Goal: Task Accomplishment & Management: Use online tool/utility

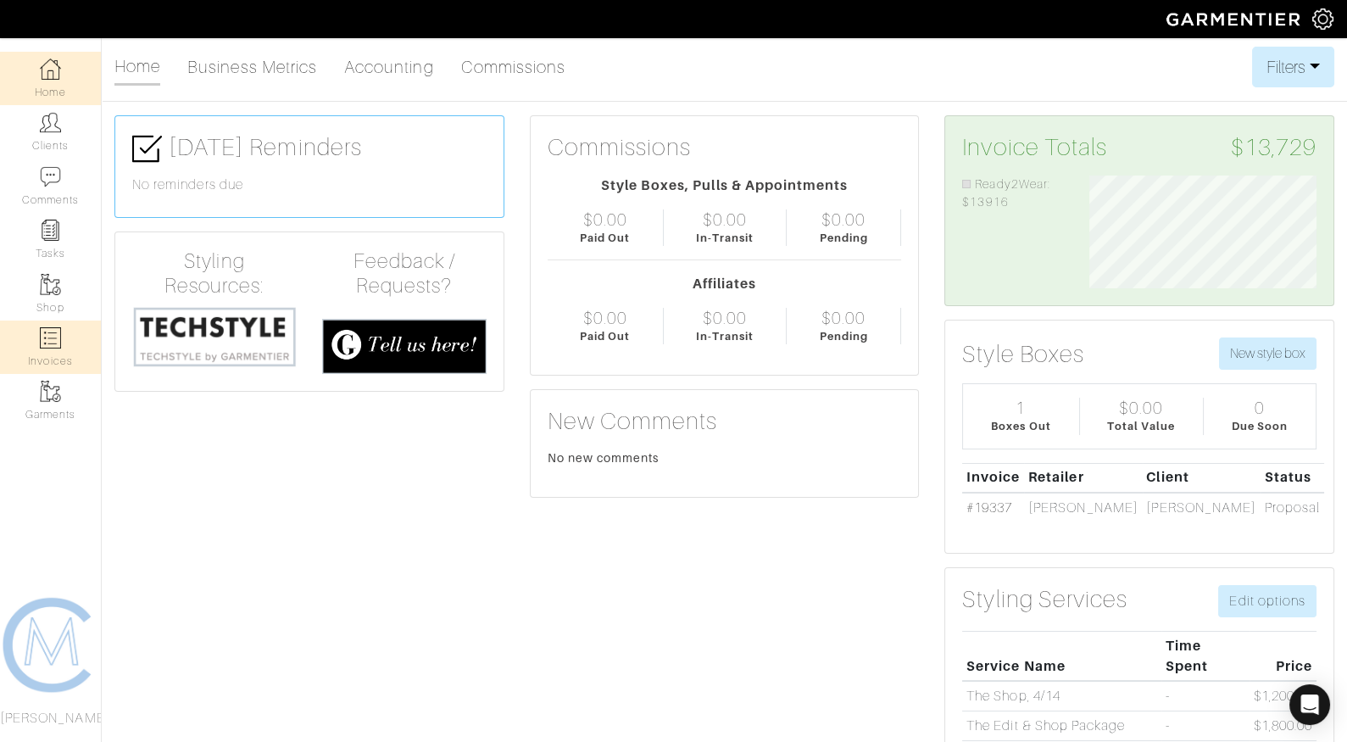
scroll to position [113, 253]
click at [52, 127] on img at bounding box center [50, 122] width 21 height 21
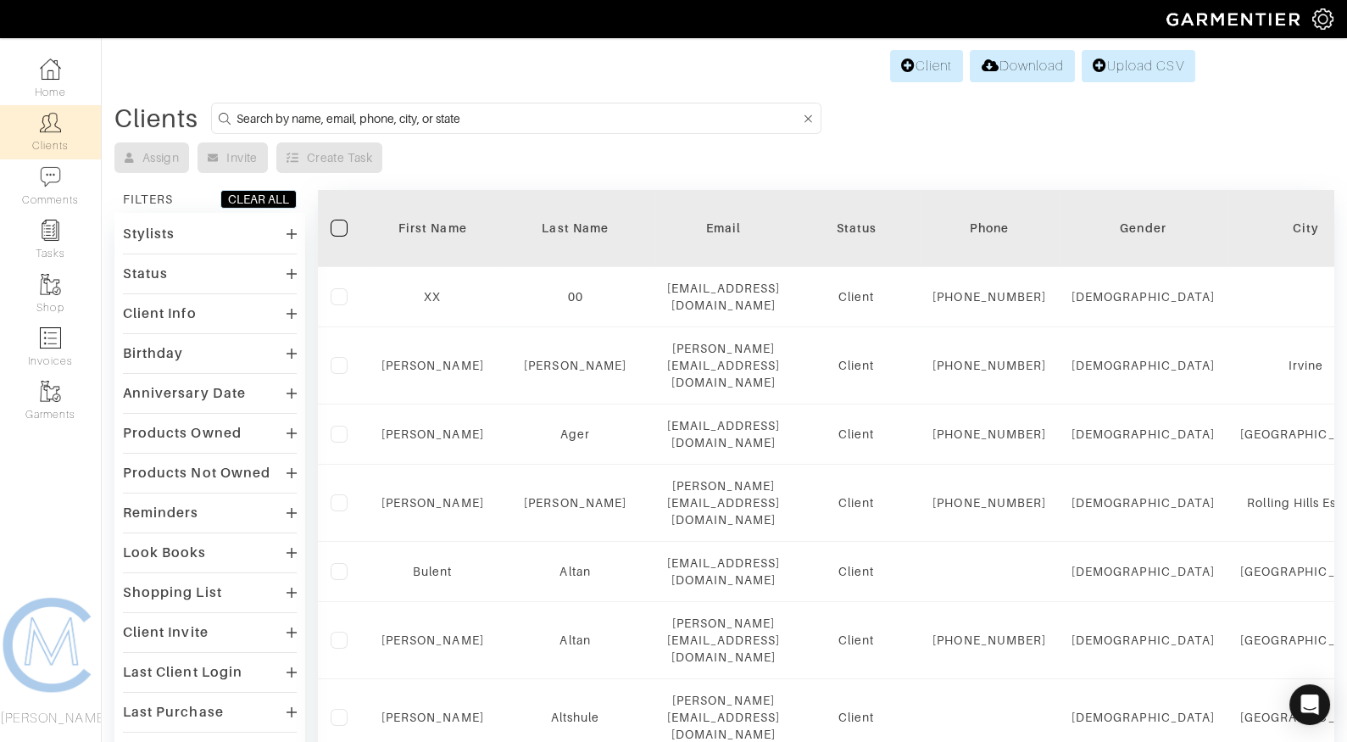
click at [443, 130] on form at bounding box center [516, 118] width 610 height 31
click at [443, 115] on input at bounding box center [518, 118] width 564 height 21
type input "brian"
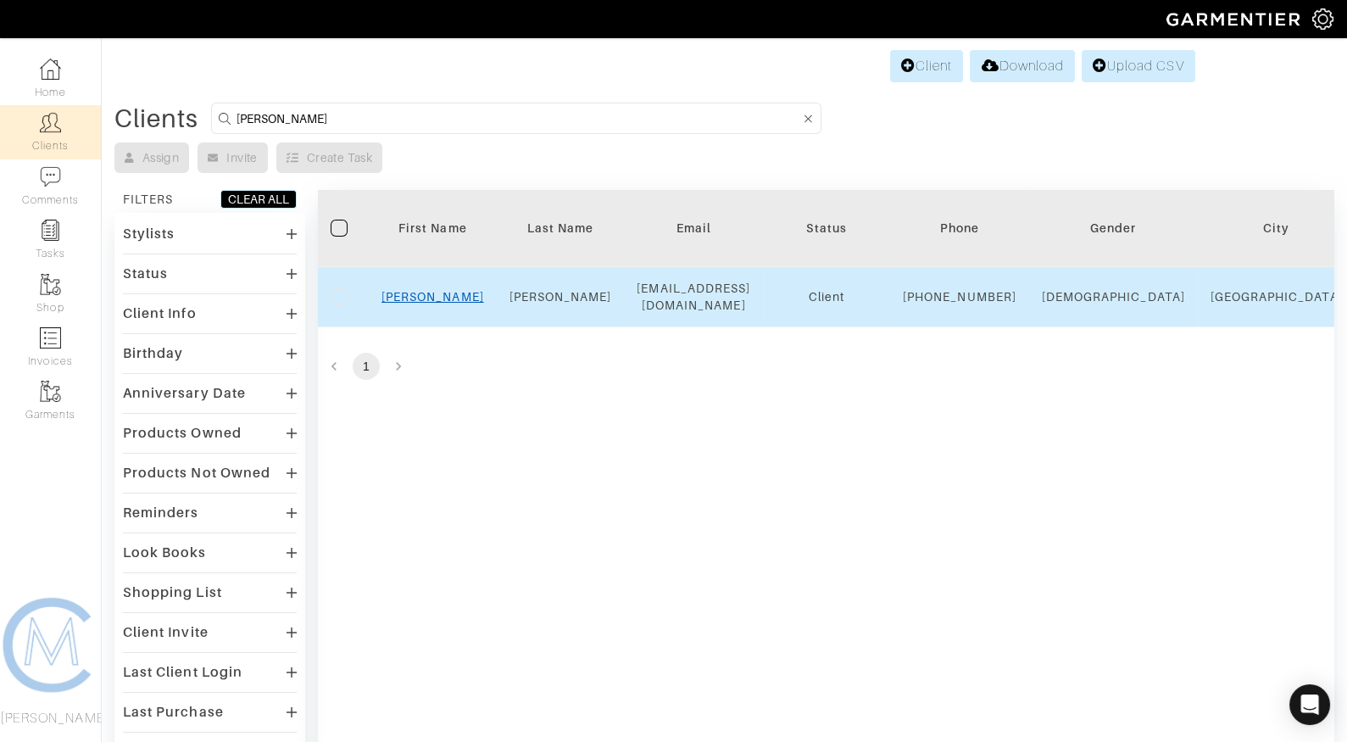
click at [432, 303] on link "Brian" at bounding box center [432, 297] width 103 height 14
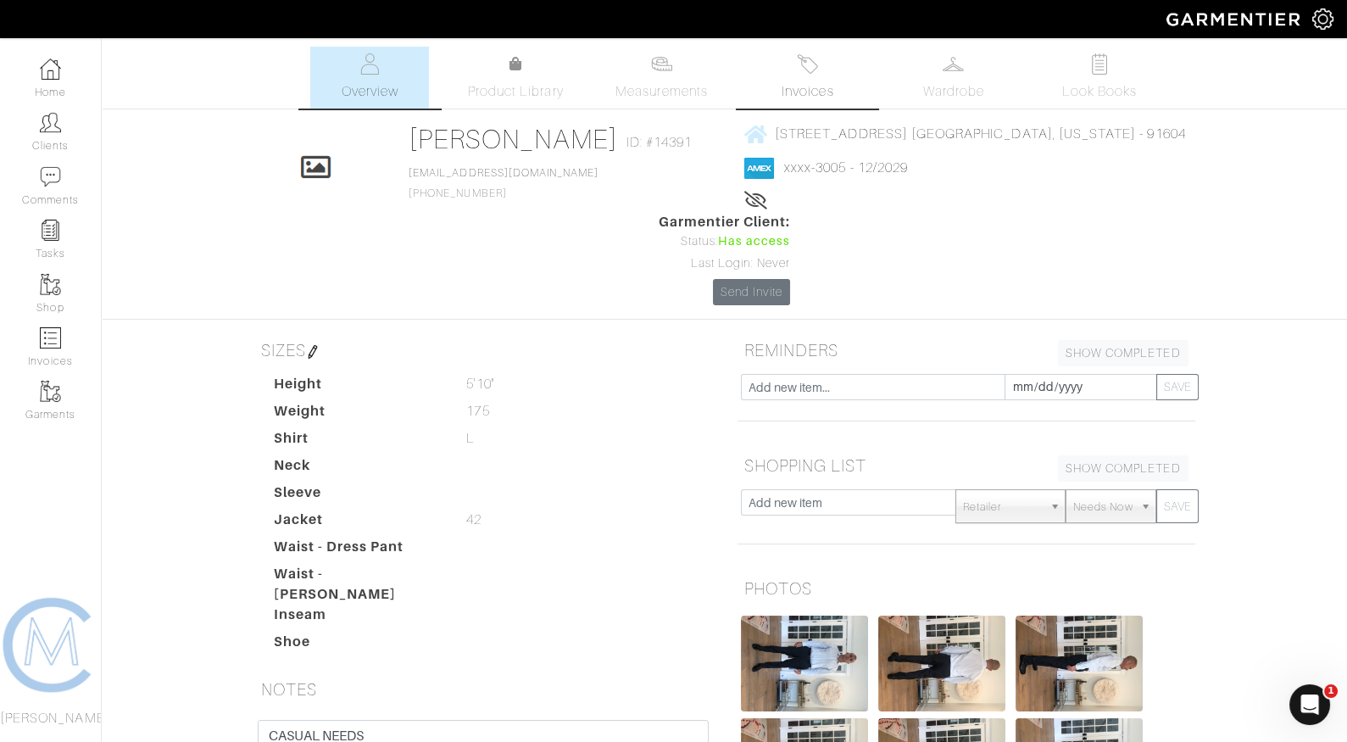
click at [819, 67] on link "Invoices" at bounding box center [807, 78] width 119 height 62
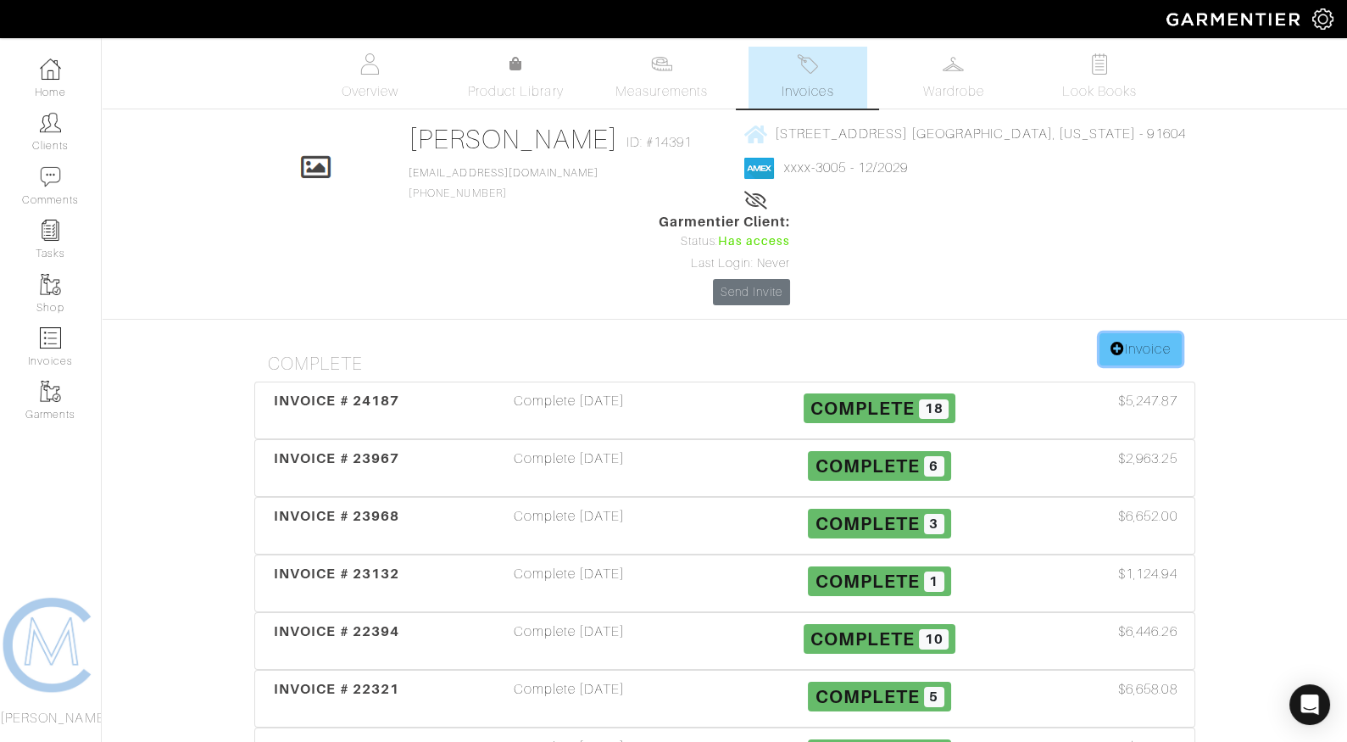
click at [1149, 333] on link "Invoice" at bounding box center [1139, 349] width 81 height 32
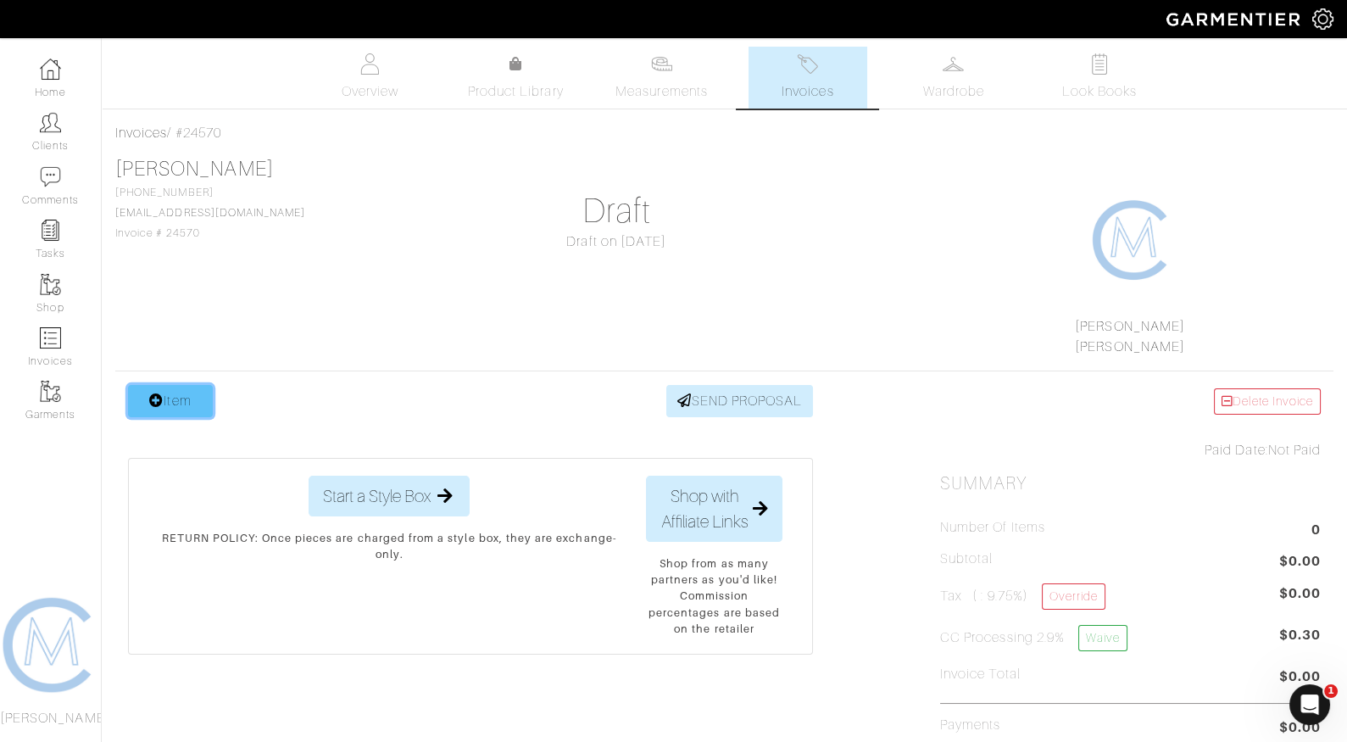
click at [187, 399] on link "Item" at bounding box center [170, 401] width 85 height 32
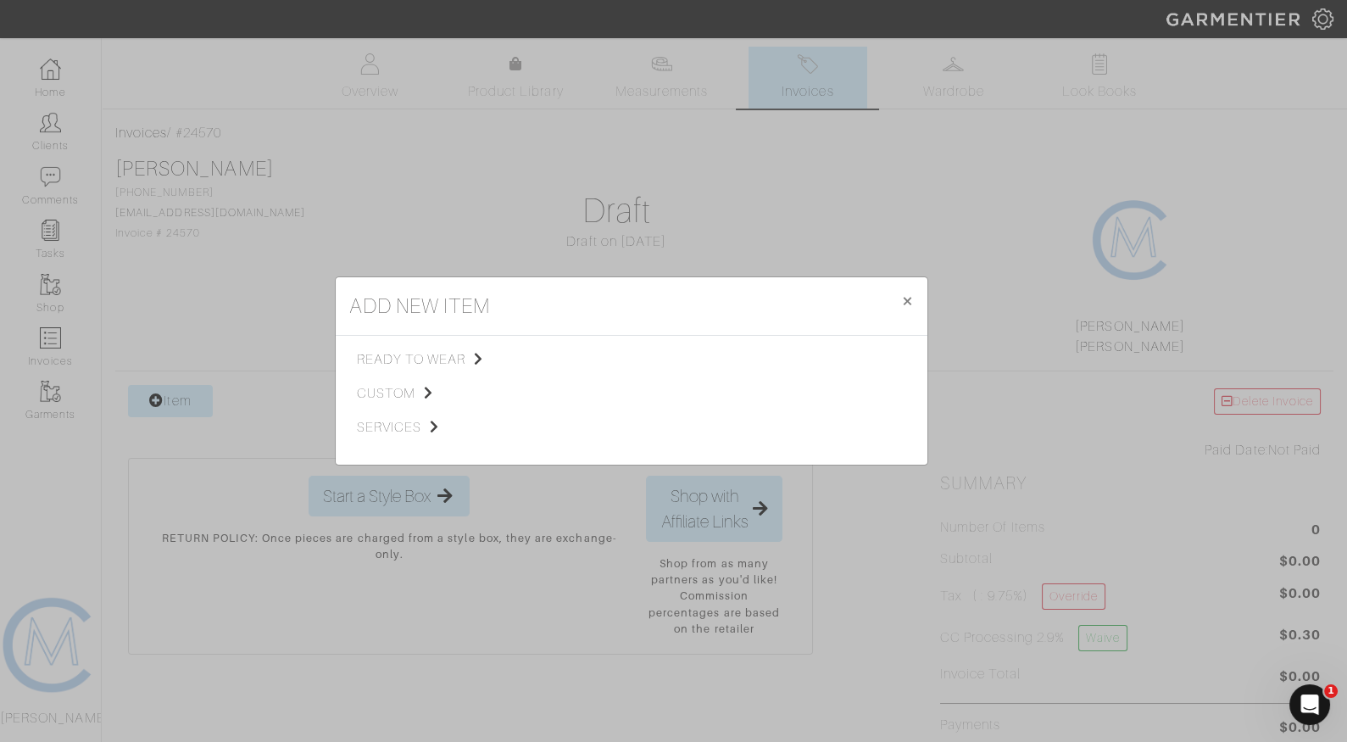
click at [354, 423] on div "ready to wear custom services Tops Bottoms Sport Coats Suiting Outerwear Shoes …" at bounding box center [631, 400] width 590 height 102
click at [381, 429] on span "services" at bounding box center [442, 427] width 170 height 20
click at [569, 366] on div "Styling Service" at bounding box center [632, 358] width 158 height 19
click at [569, 361] on span "Styling Service" at bounding box center [595, 358] width 84 height 14
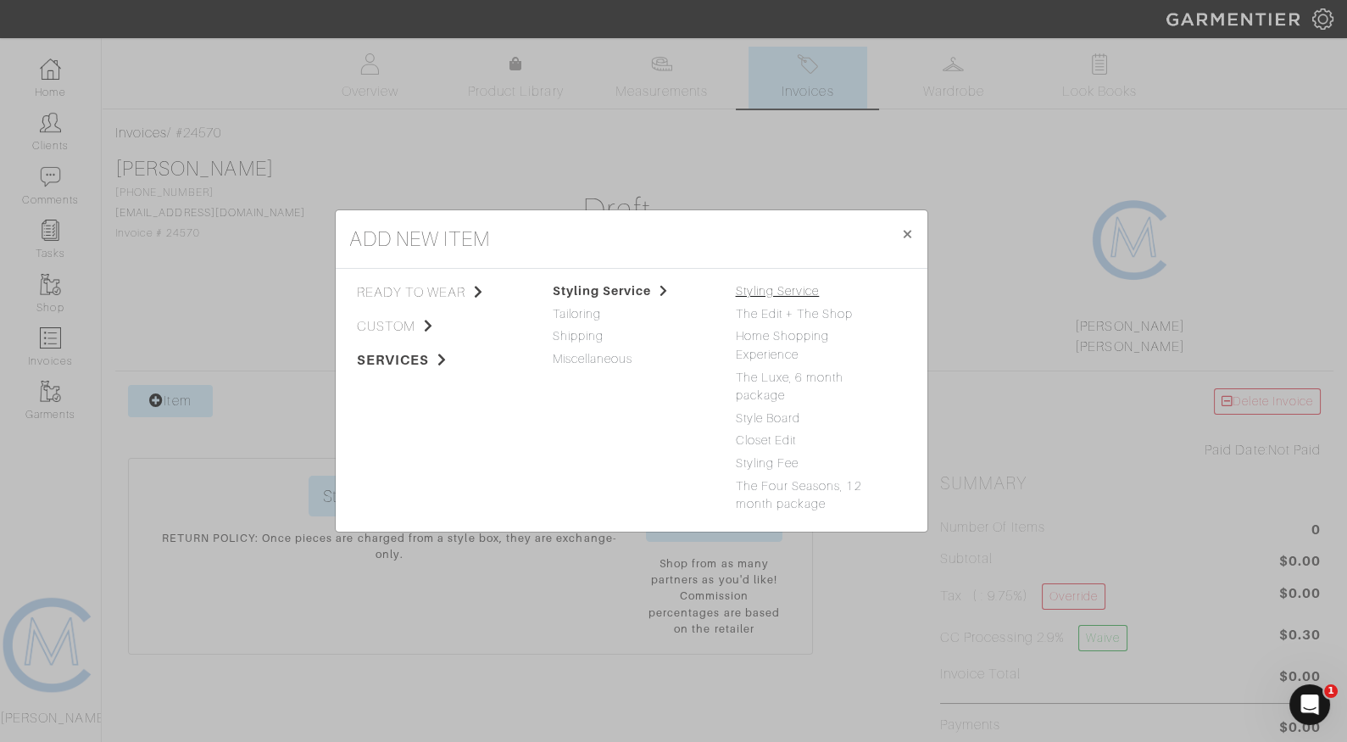
click at [753, 297] on link "Styling Service" at bounding box center [778, 291] width 84 height 14
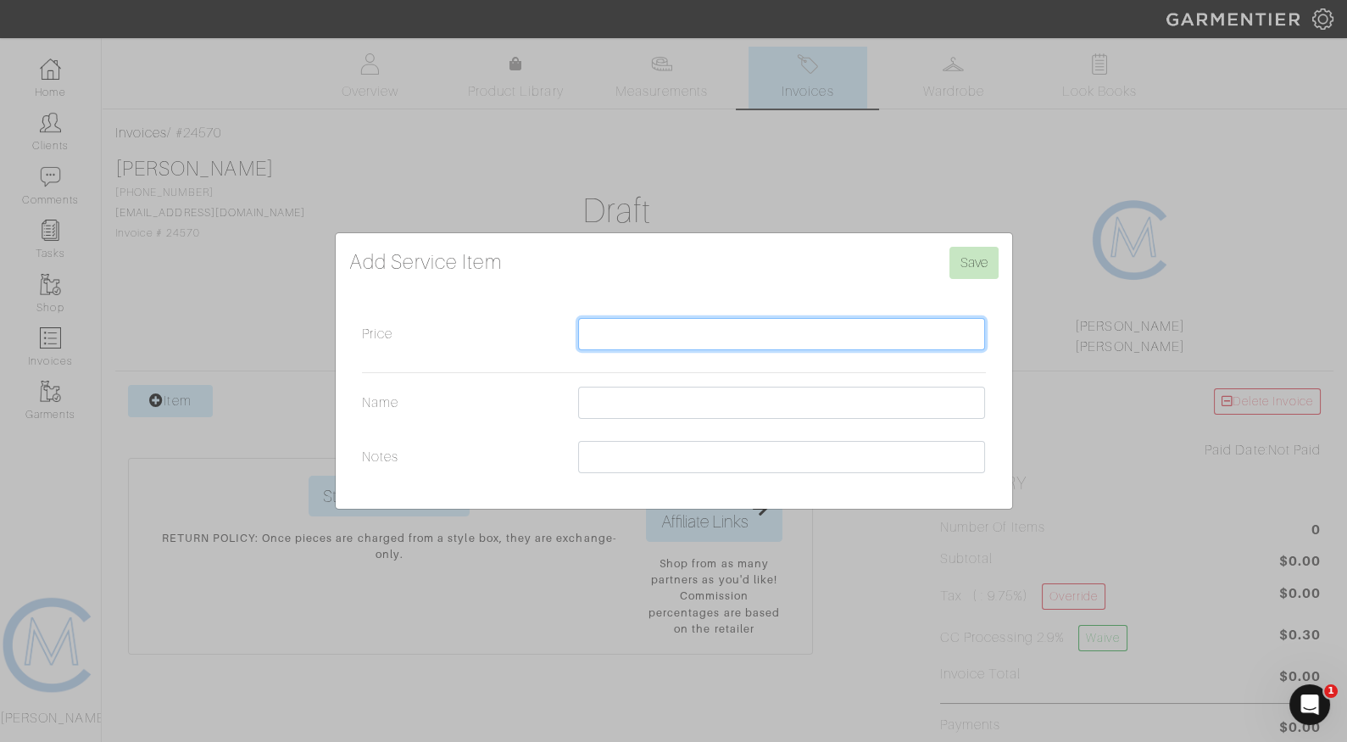
click at [711, 341] on input "Price" at bounding box center [782, 334] width 408 height 32
type input "375"
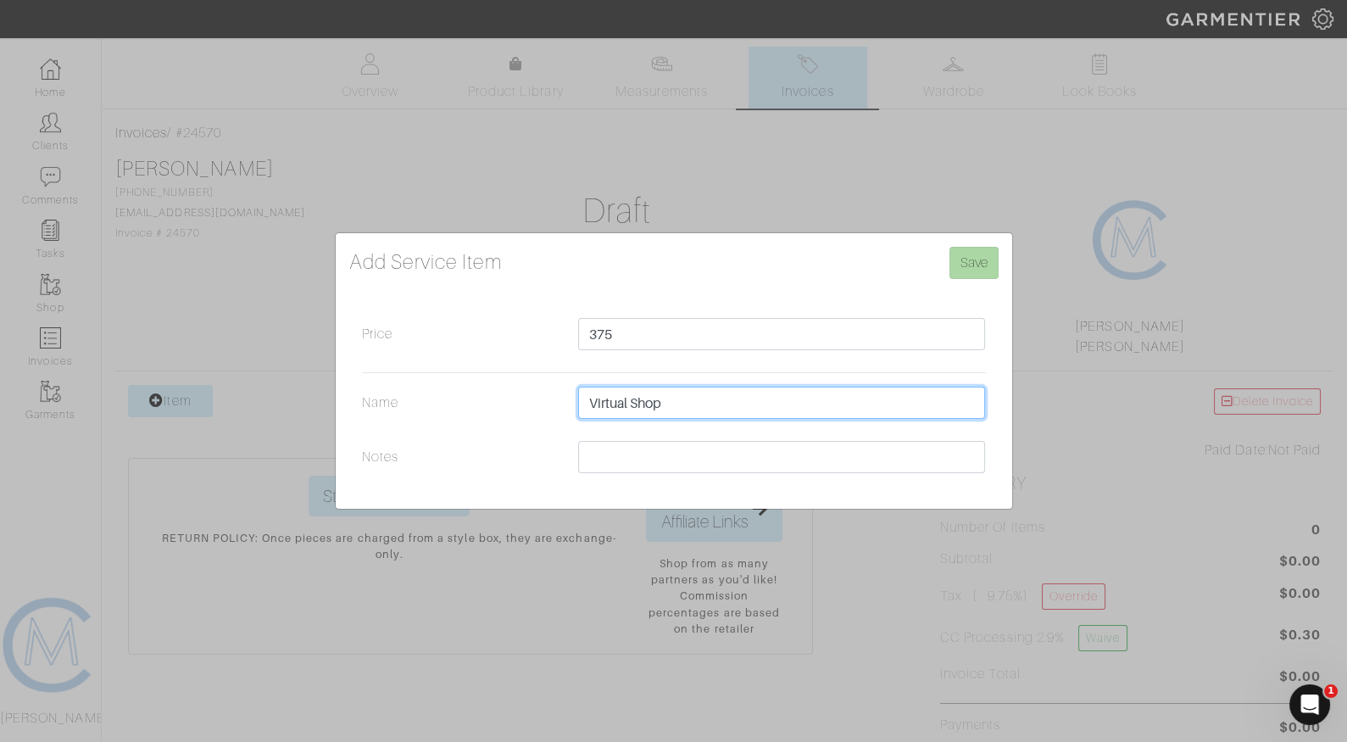
type input "Virtual Shop"
click at [975, 266] on input "Save" at bounding box center [973, 263] width 49 height 32
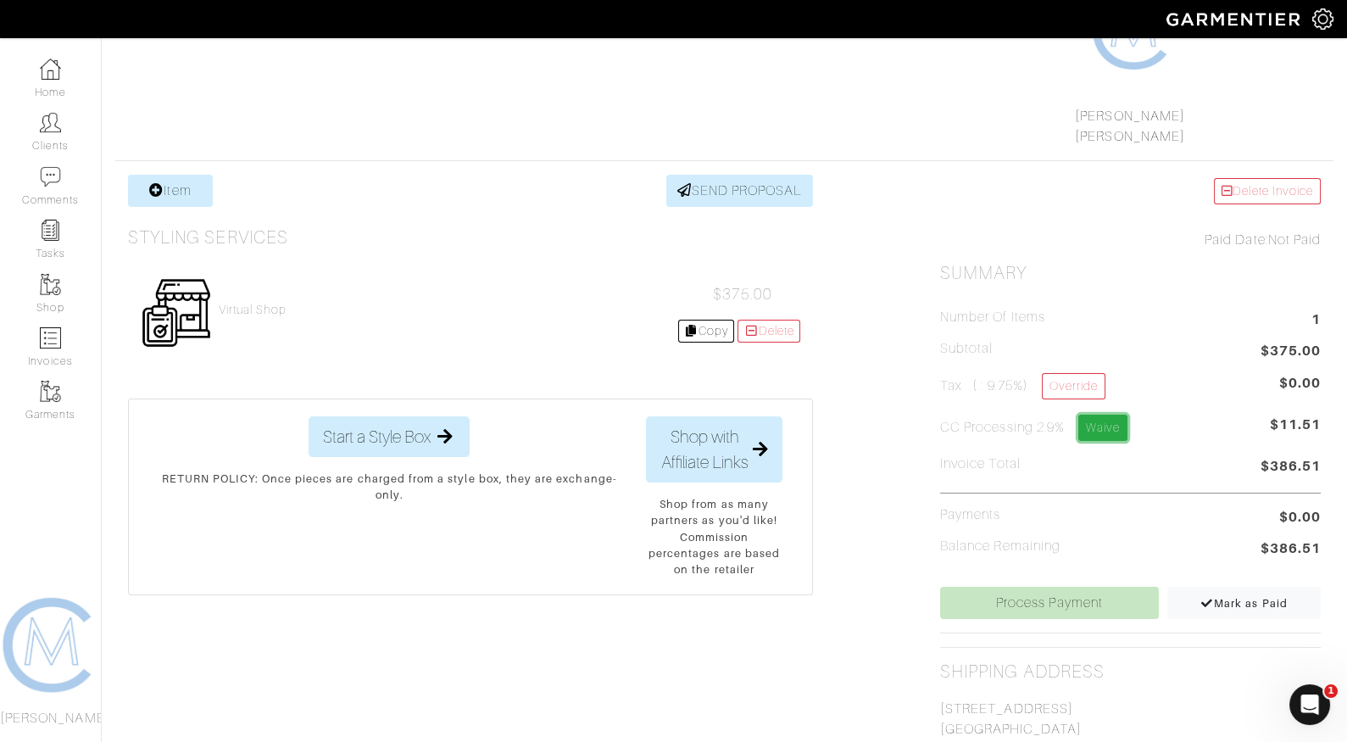
click at [1107, 420] on link "Waive" at bounding box center [1102, 427] width 49 height 26
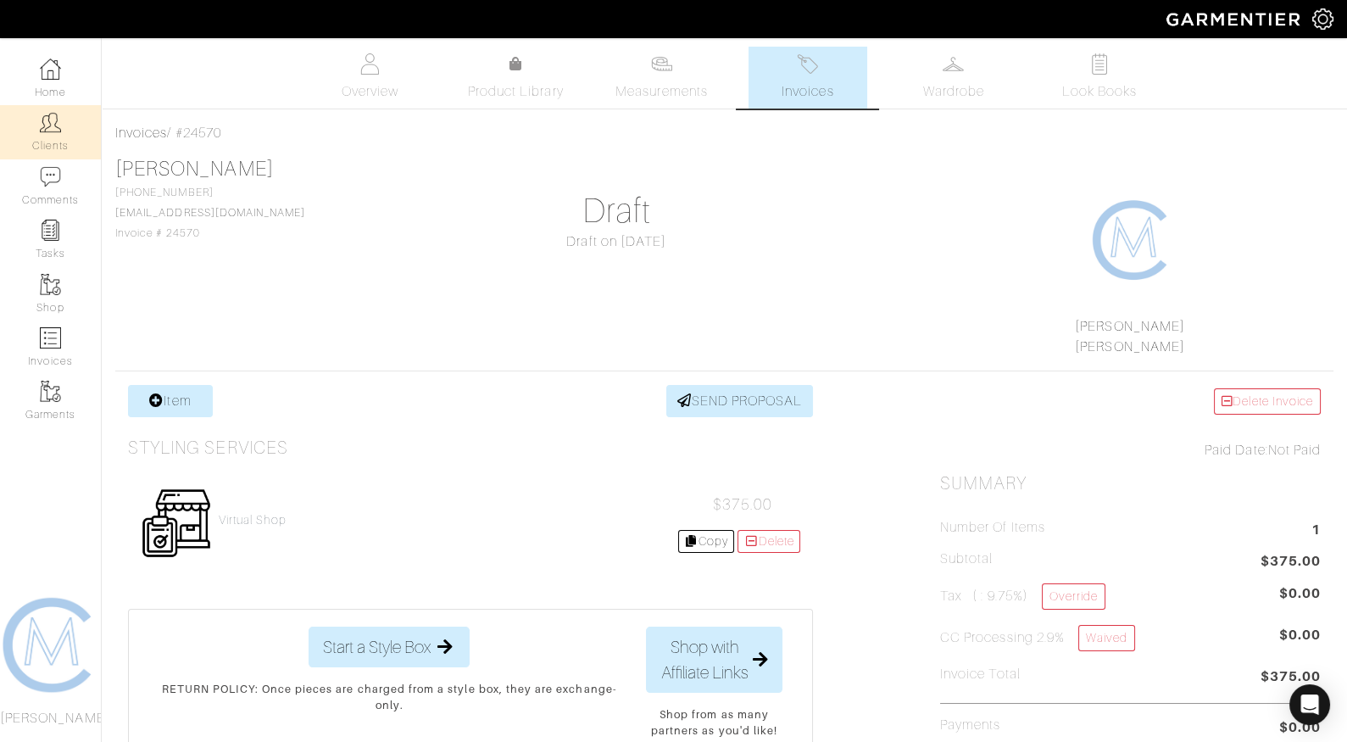
click at [42, 137] on link "Clients" at bounding box center [50, 131] width 101 height 53
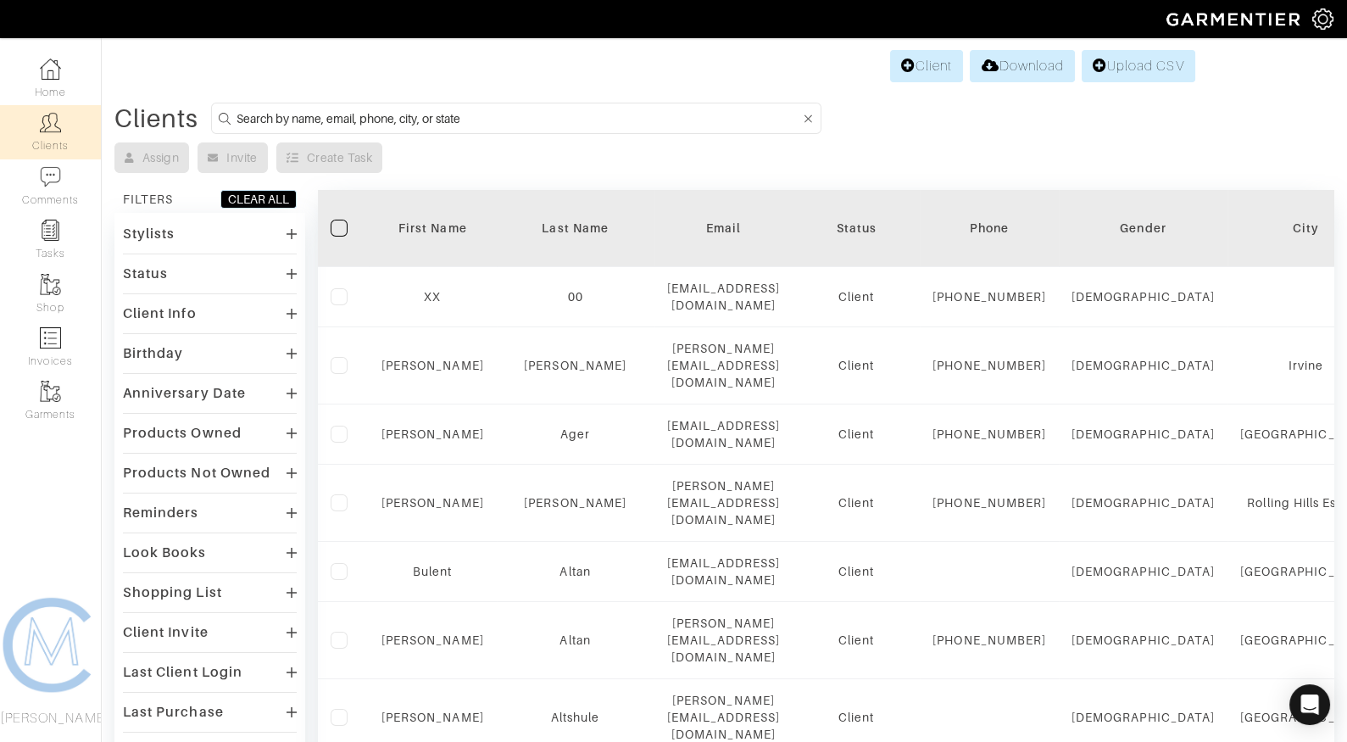
click at [328, 109] on input at bounding box center [518, 118] width 564 height 21
type input "[PERSON_NAME]"
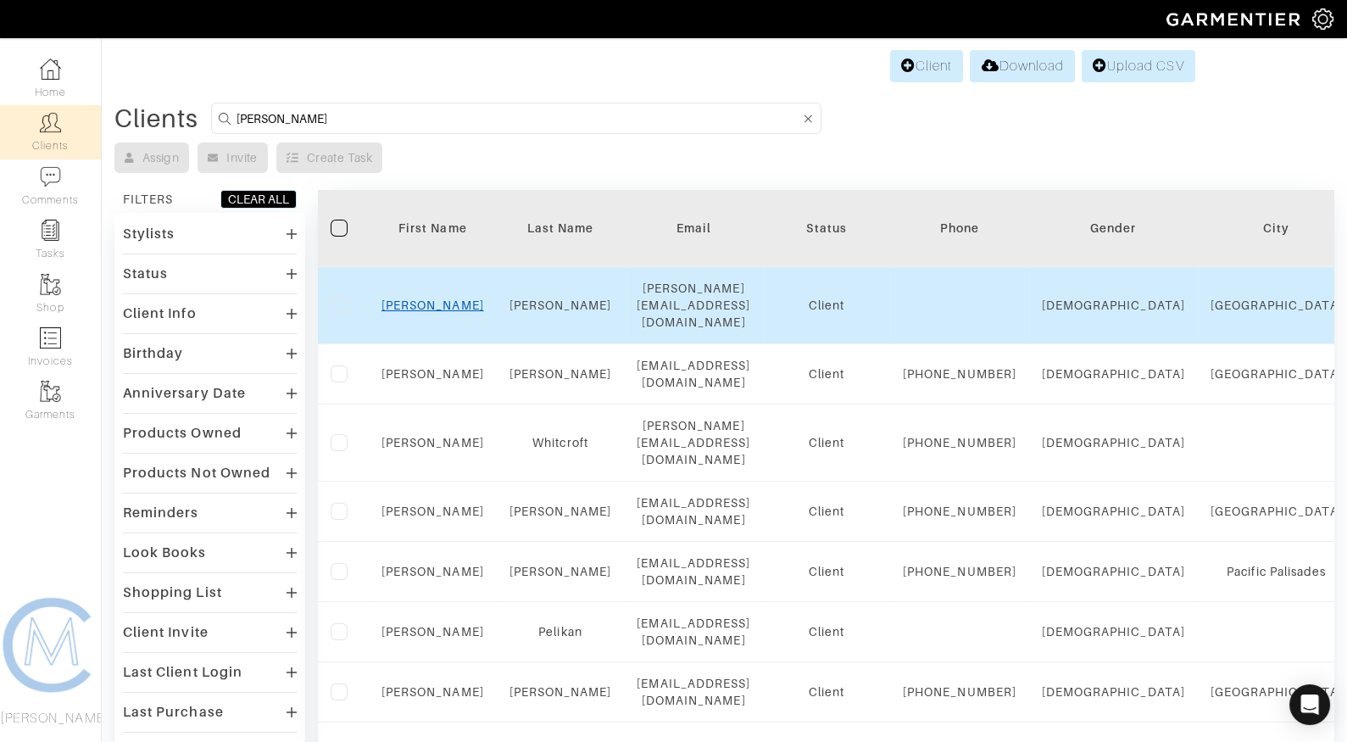
click at [442, 298] on link "[PERSON_NAME]" at bounding box center [432, 305] width 103 height 14
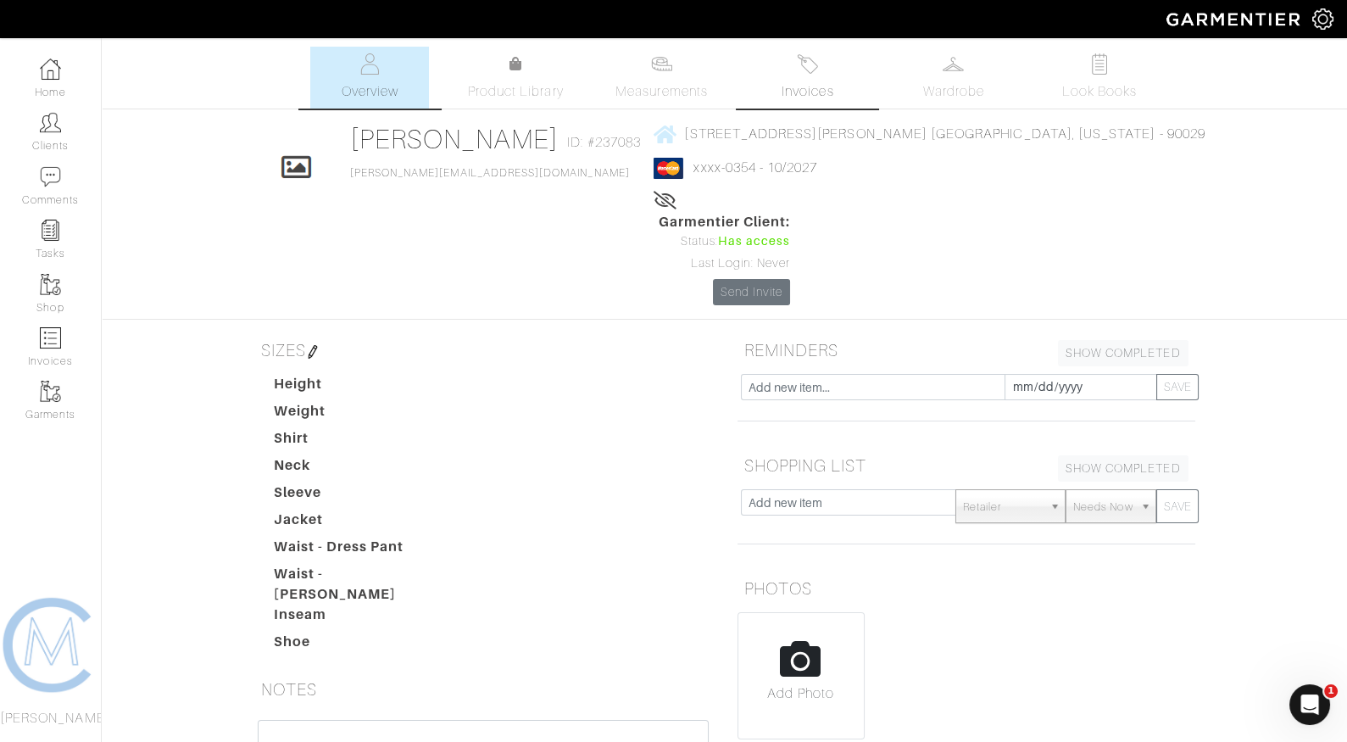
click at [807, 80] on link "Invoices" at bounding box center [807, 78] width 119 height 62
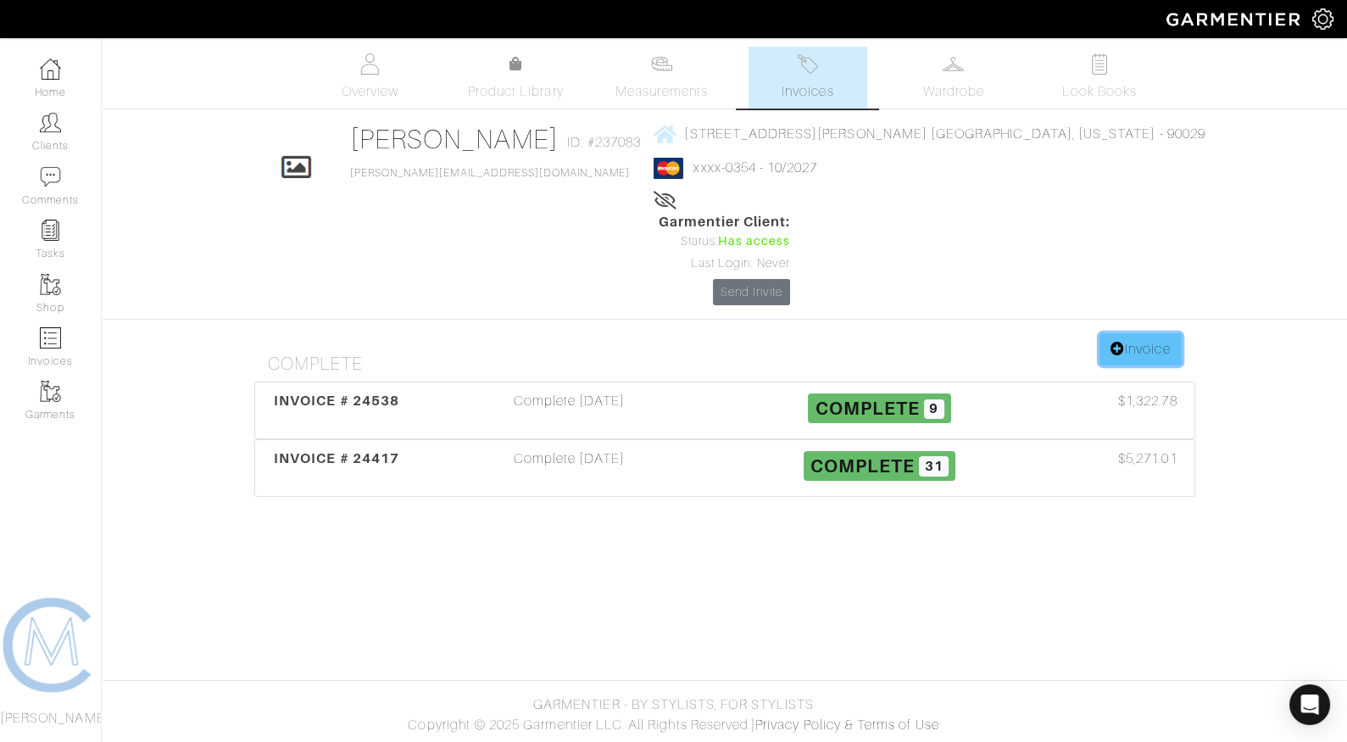
click at [1121, 333] on link "Invoice" at bounding box center [1139, 349] width 81 height 32
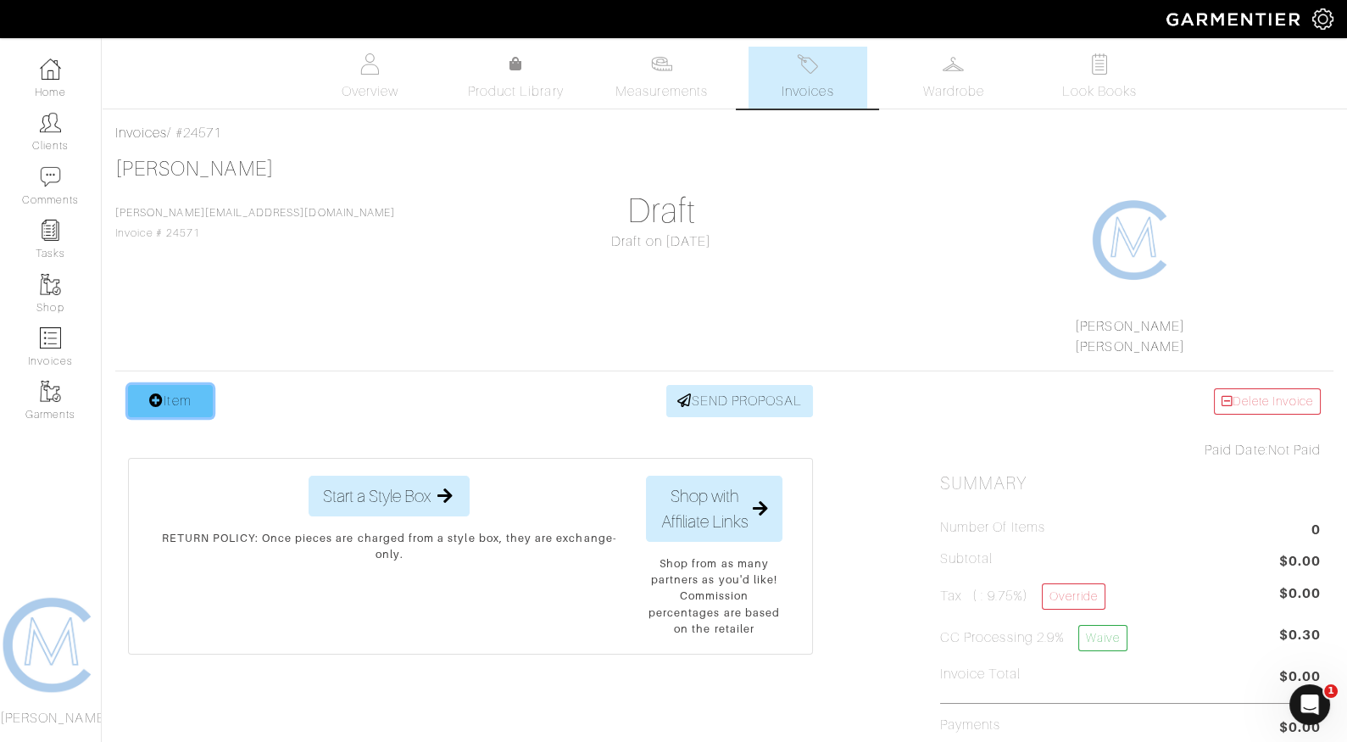
click at [194, 402] on link "Item" at bounding box center [170, 401] width 85 height 32
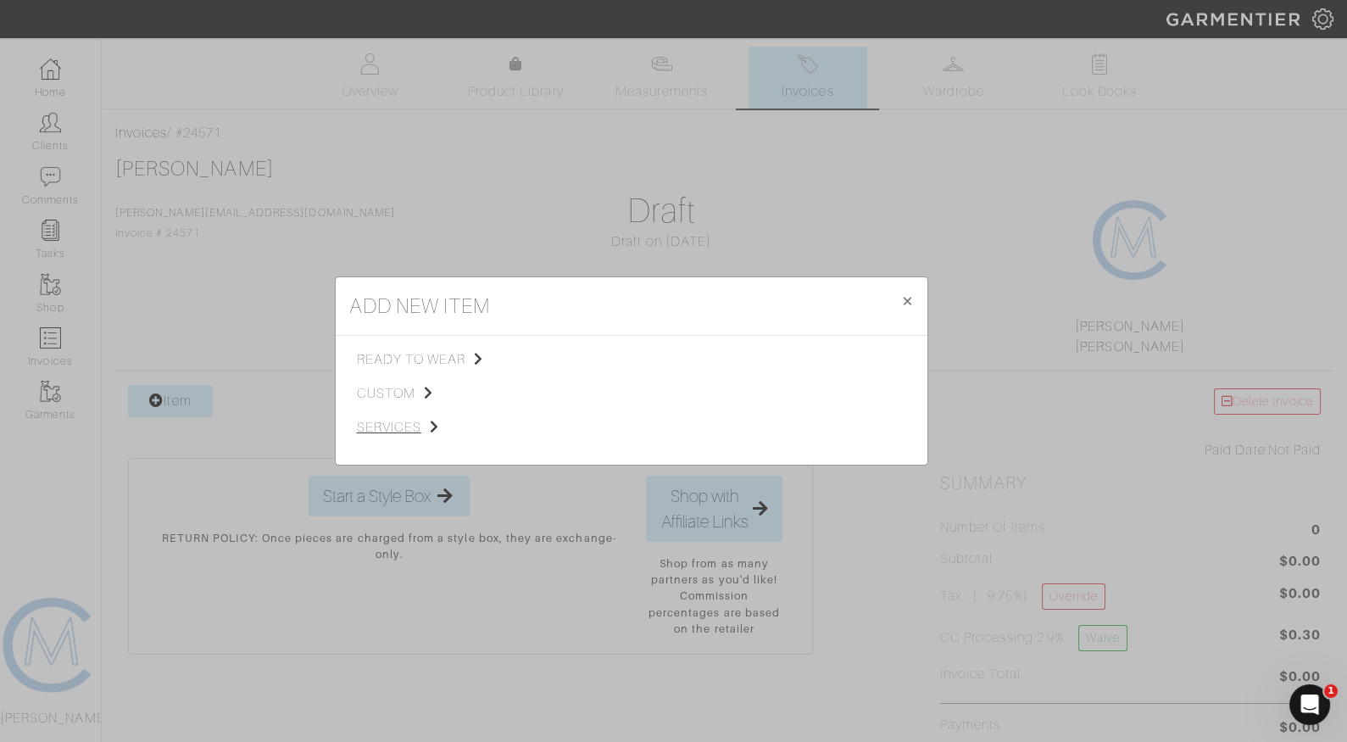
click at [400, 430] on span "services" at bounding box center [442, 427] width 170 height 20
click at [579, 353] on span "Styling Service" at bounding box center [595, 358] width 84 height 14
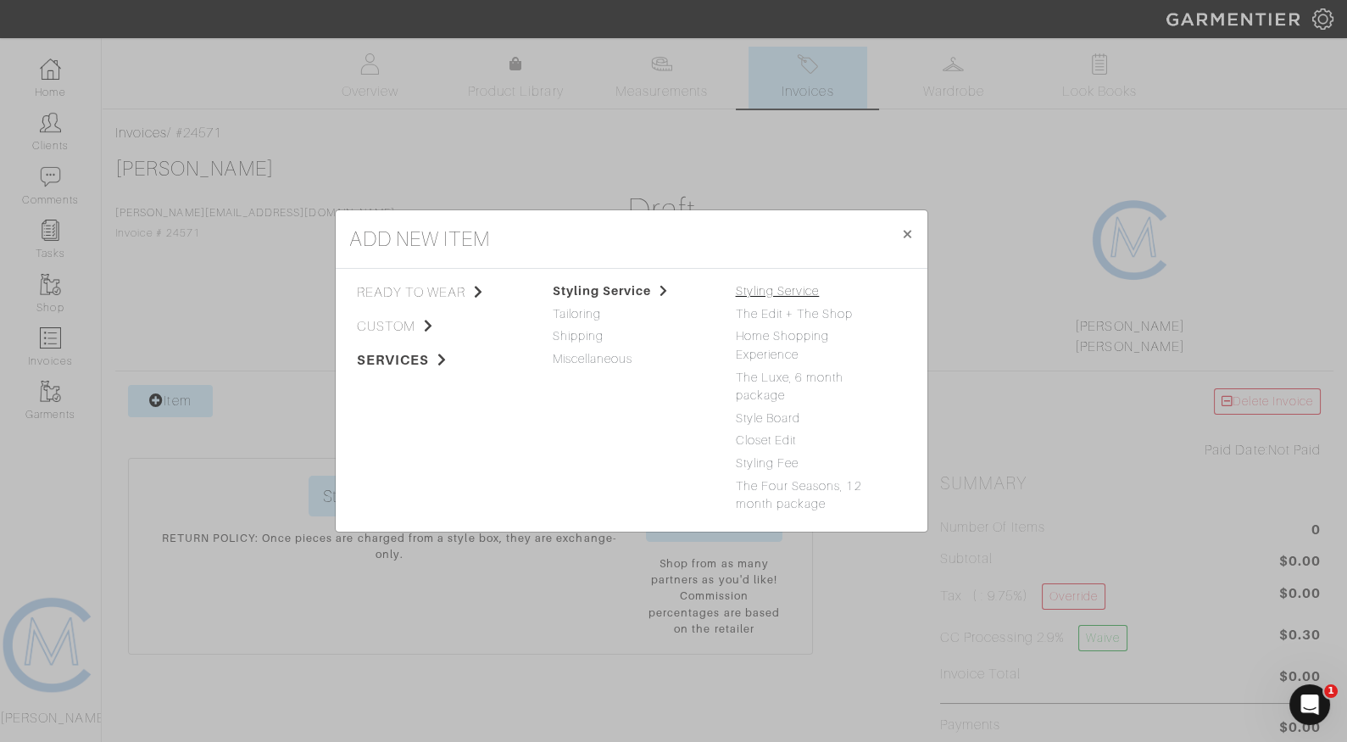
click at [771, 297] on link "Styling Service" at bounding box center [778, 291] width 84 height 14
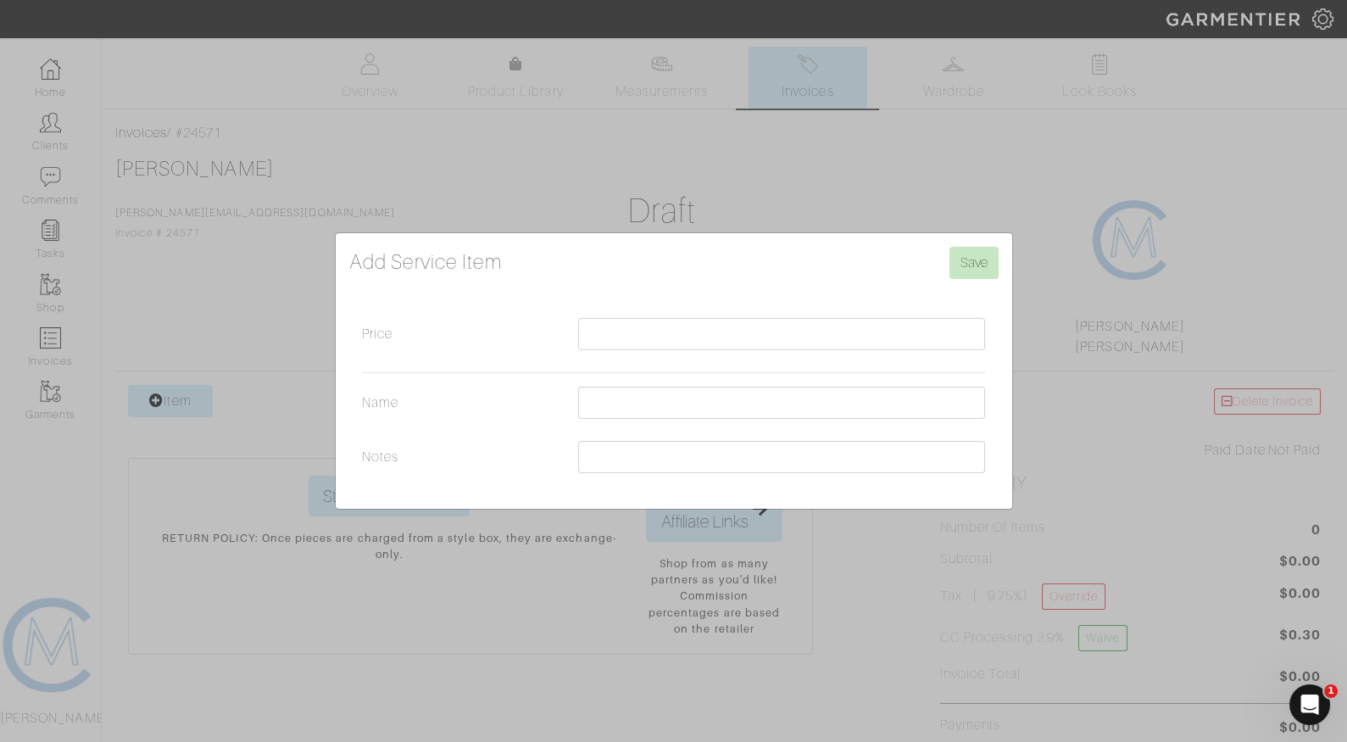
click at [769, 294] on form "Add Service Item Save Price Name Notes" at bounding box center [673, 364] width 649 height 235
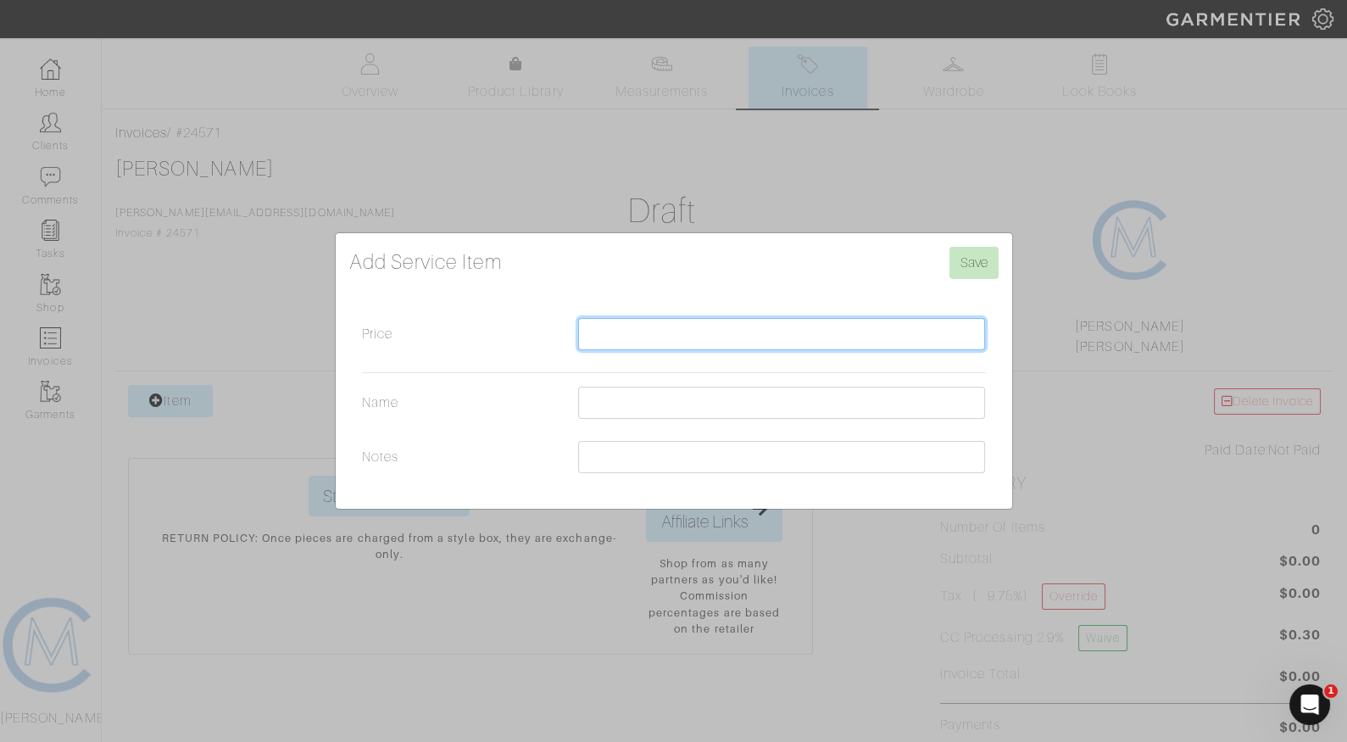
click at [715, 336] on input "Price" at bounding box center [782, 334] width 408 height 32
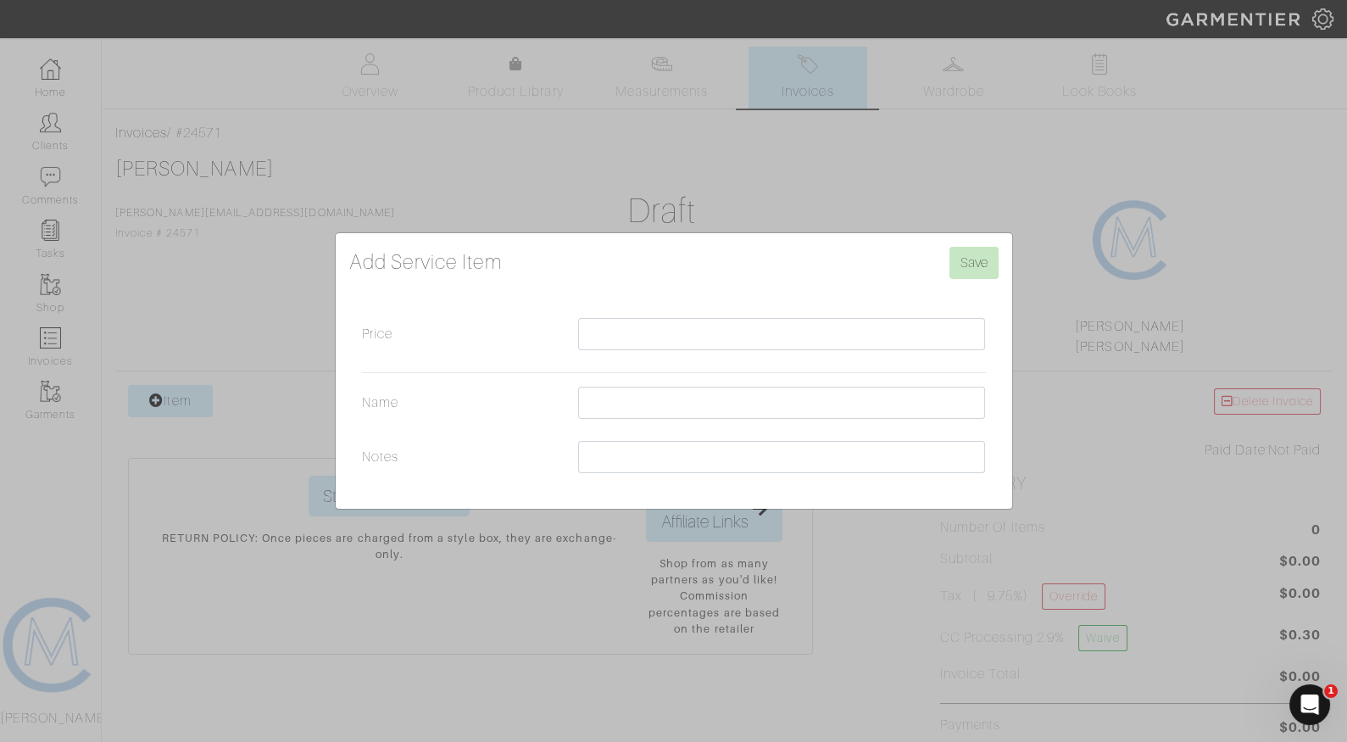
click at [205, 320] on div "Add Service Item Save Price Name Notes" at bounding box center [673, 371] width 1347 height 742
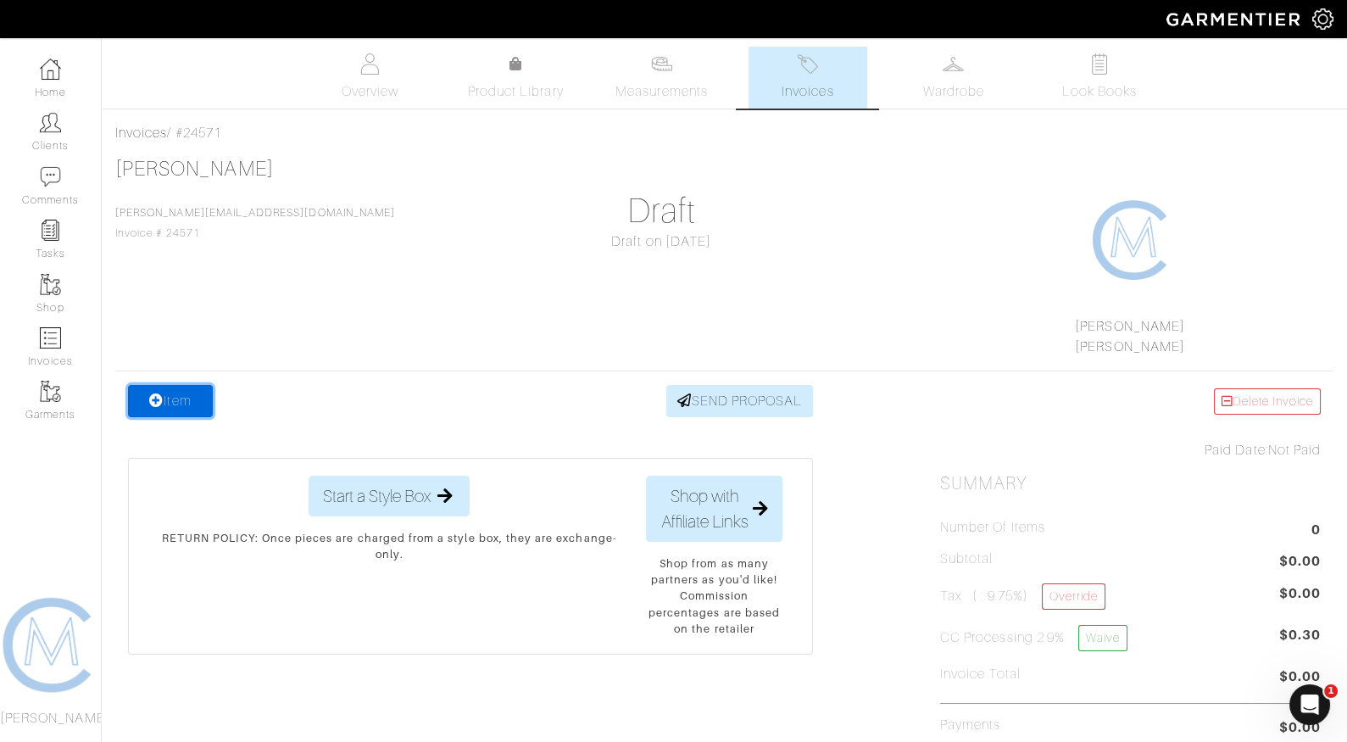
click at [175, 388] on link "Item" at bounding box center [170, 401] width 85 height 32
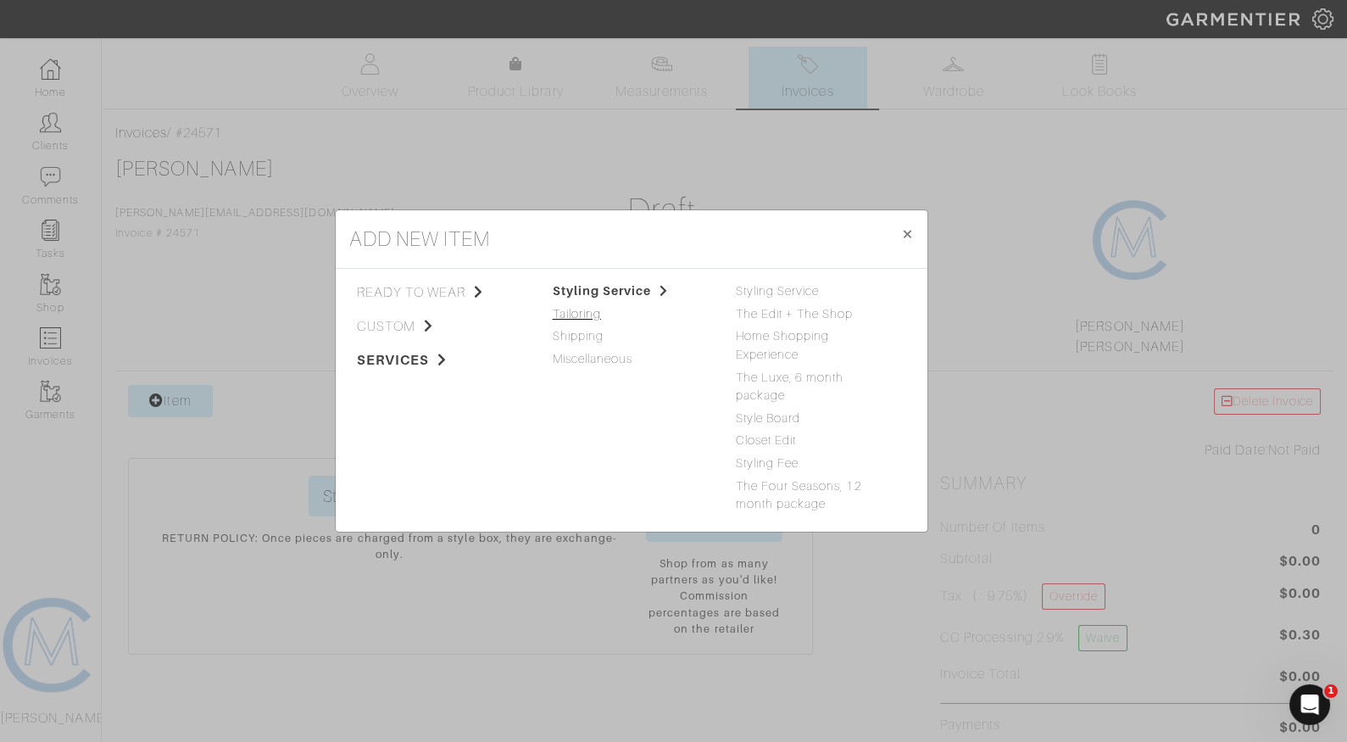
click at [553, 311] on link "Tailoring" at bounding box center [577, 314] width 48 height 14
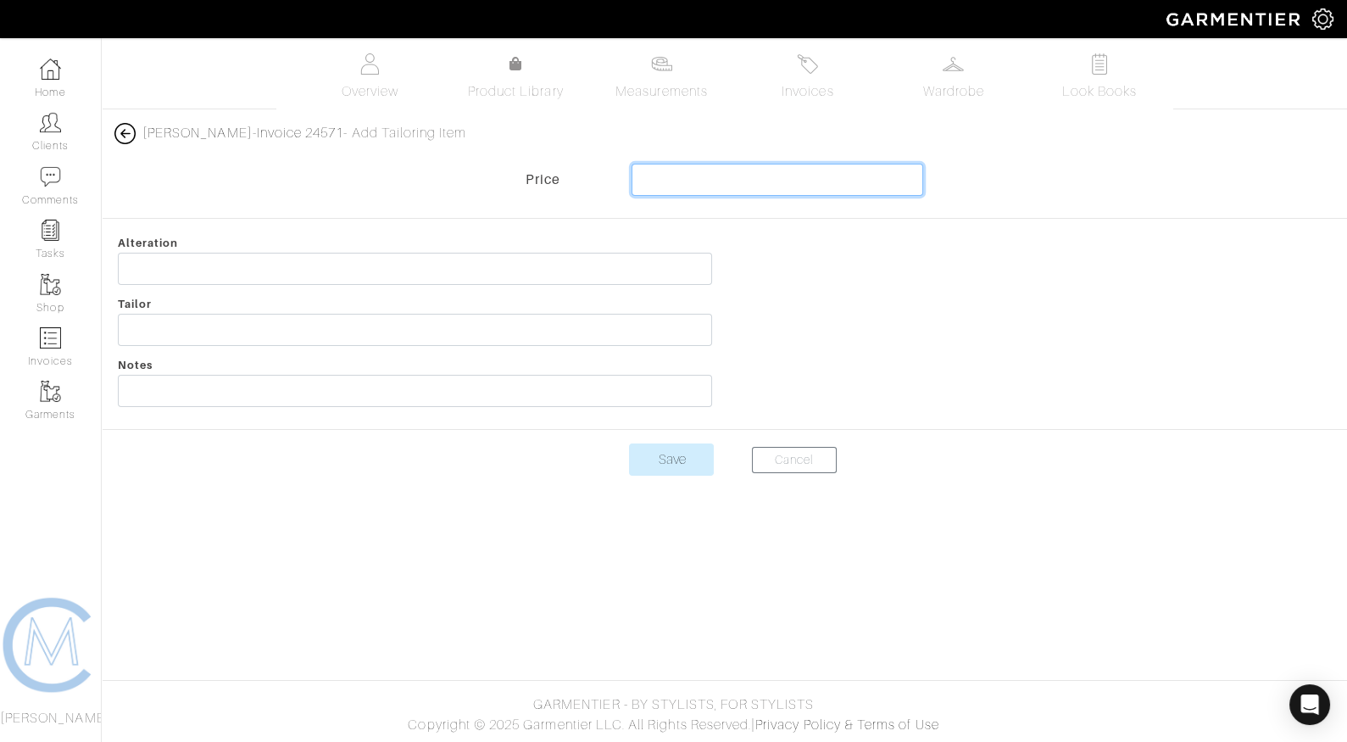
click at [672, 175] on input "text" at bounding box center [777, 180] width 292 height 32
type input "150"
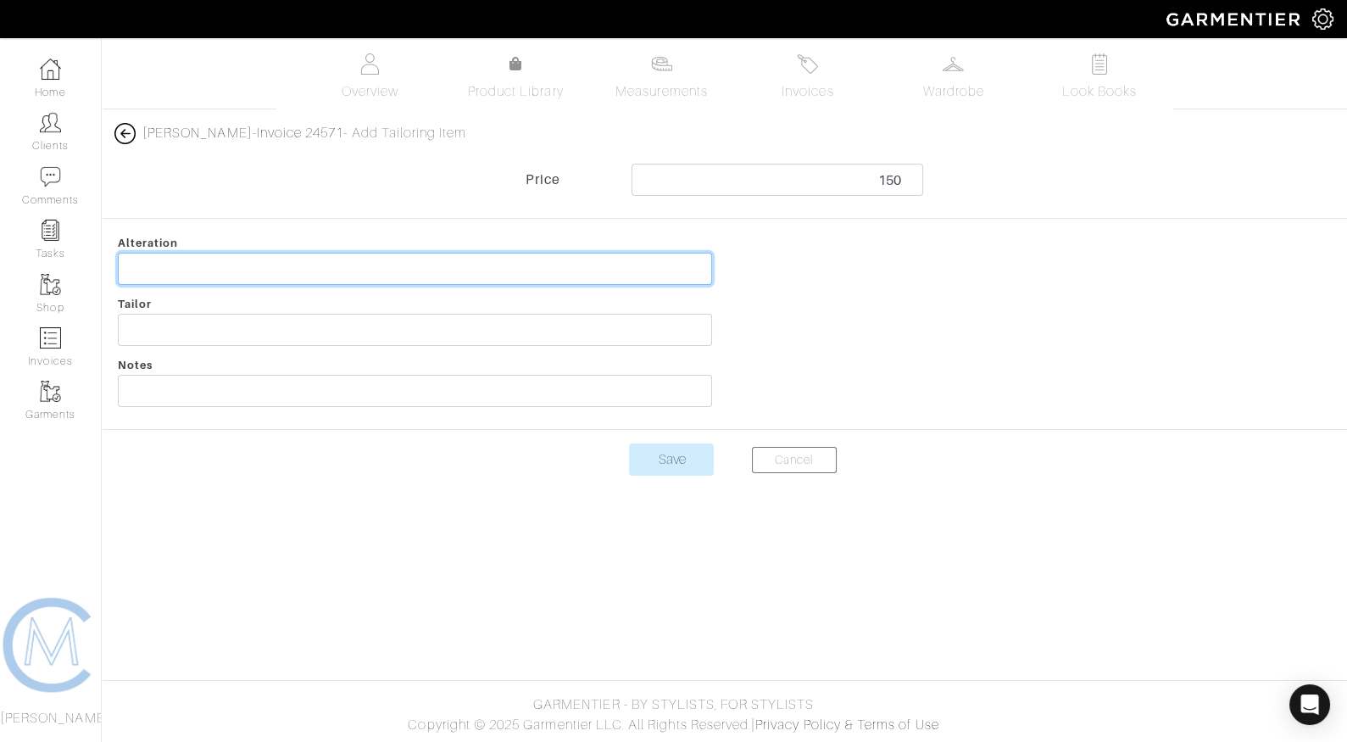
click at [451, 277] on input "text" at bounding box center [415, 269] width 594 height 32
type input "Tailoring from The Shop"
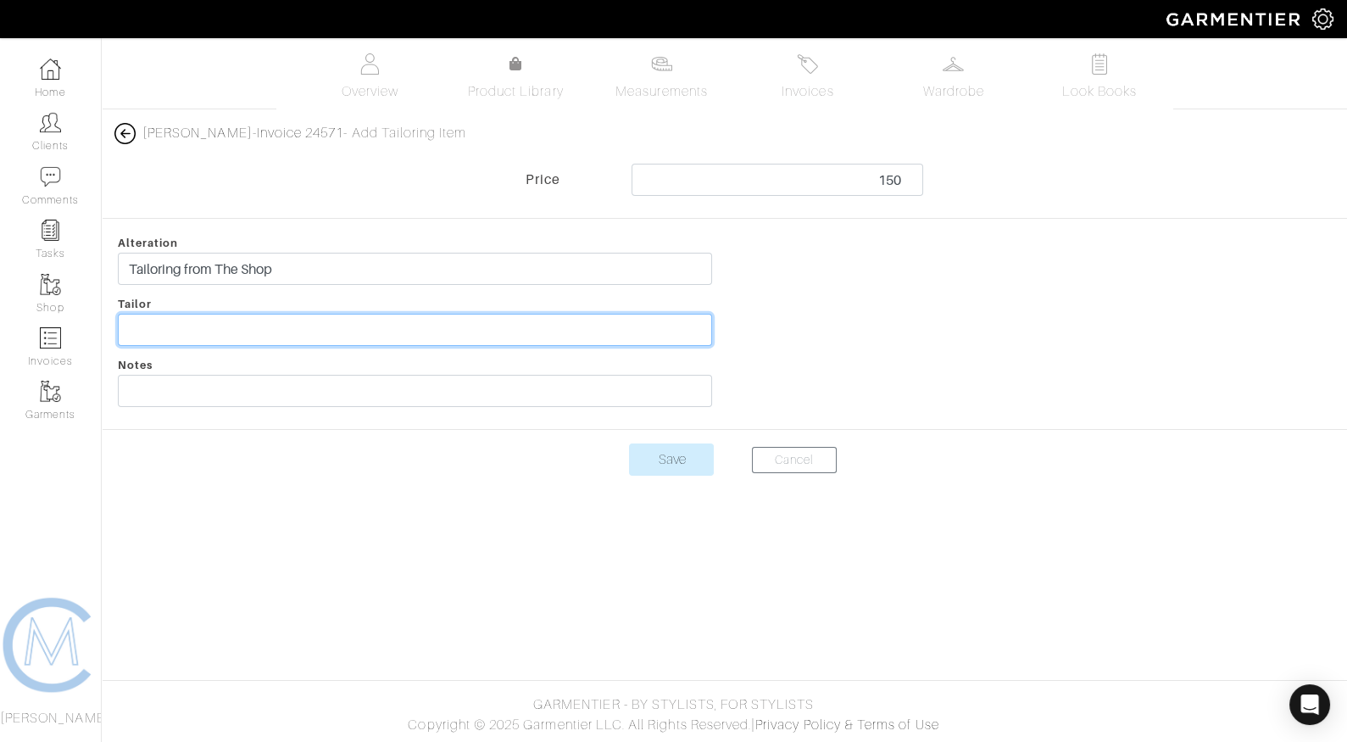
click at [186, 335] on input "text" at bounding box center [415, 330] width 594 height 32
type input "[PERSON_NAME]"
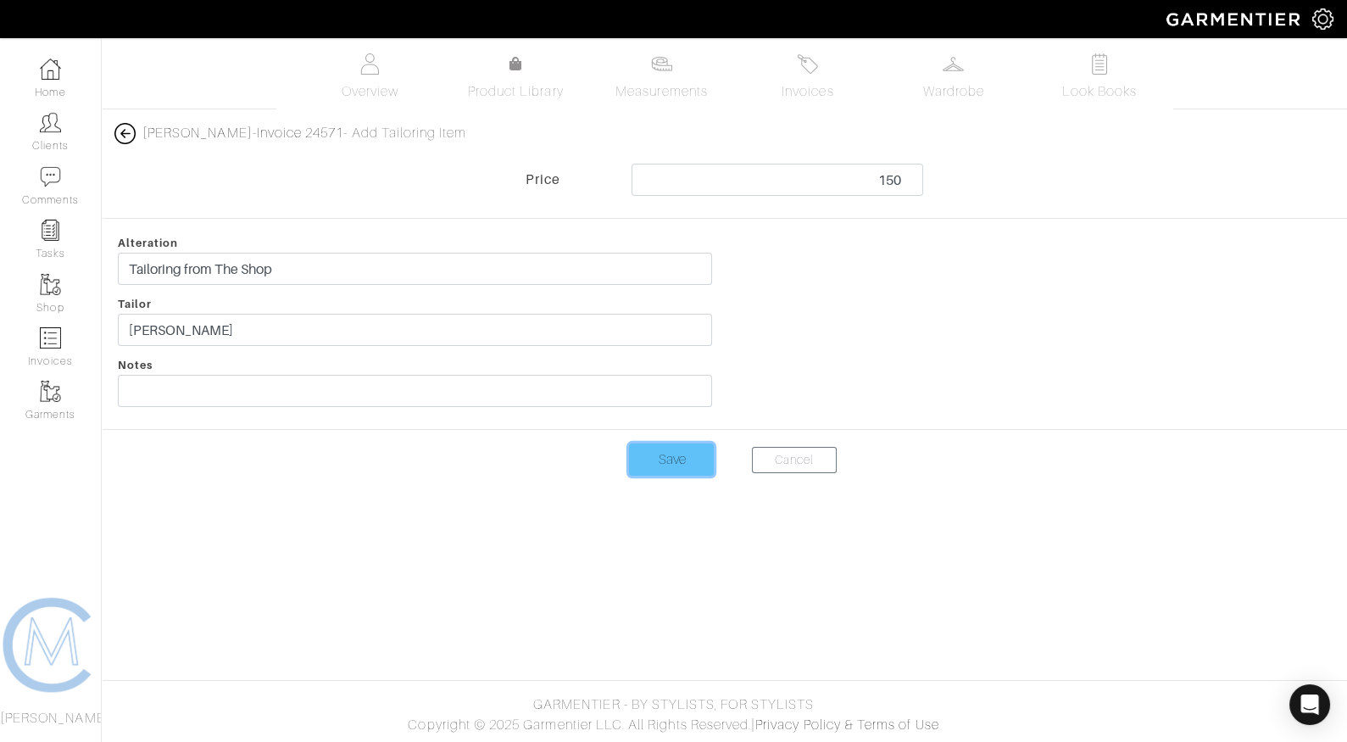
click at [687, 445] on input "Save" at bounding box center [671, 459] width 85 height 32
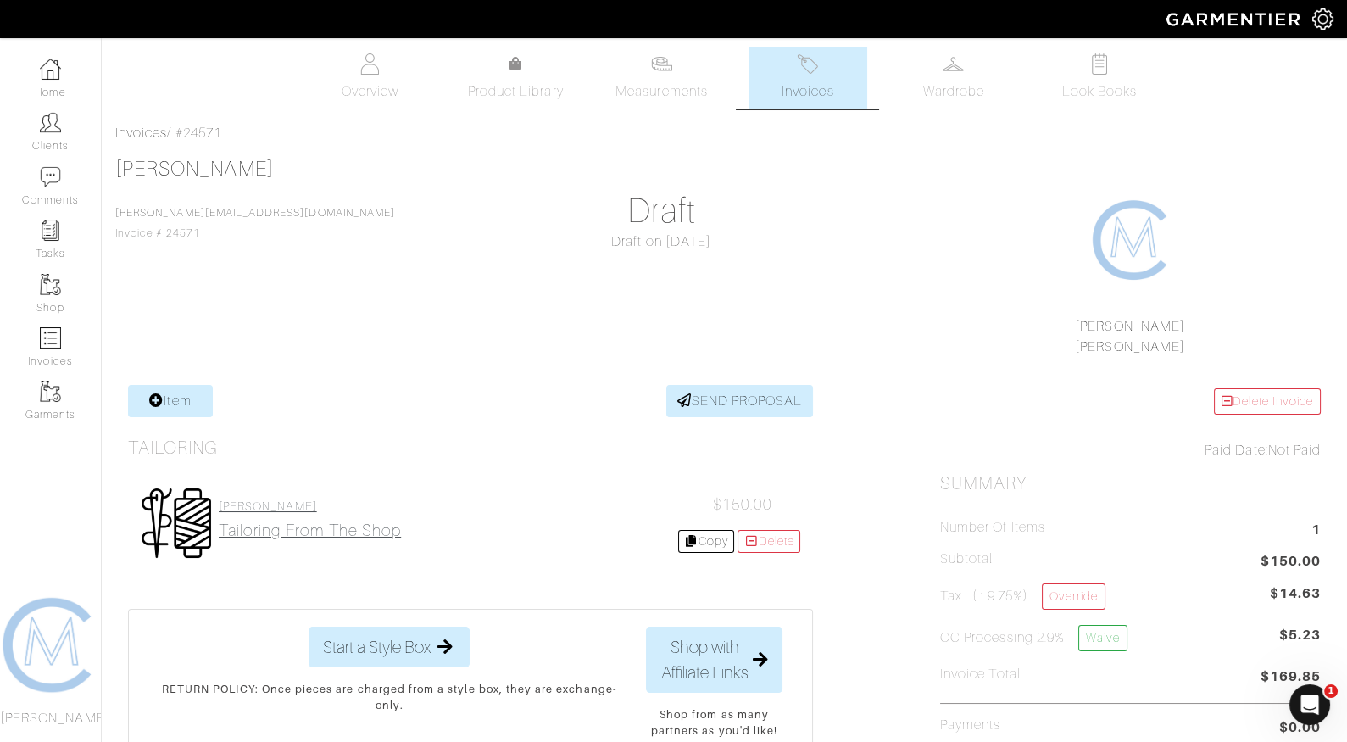
click at [395, 520] on h2 "Tailoring from The Shop" at bounding box center [310, 529] width 182 height 19
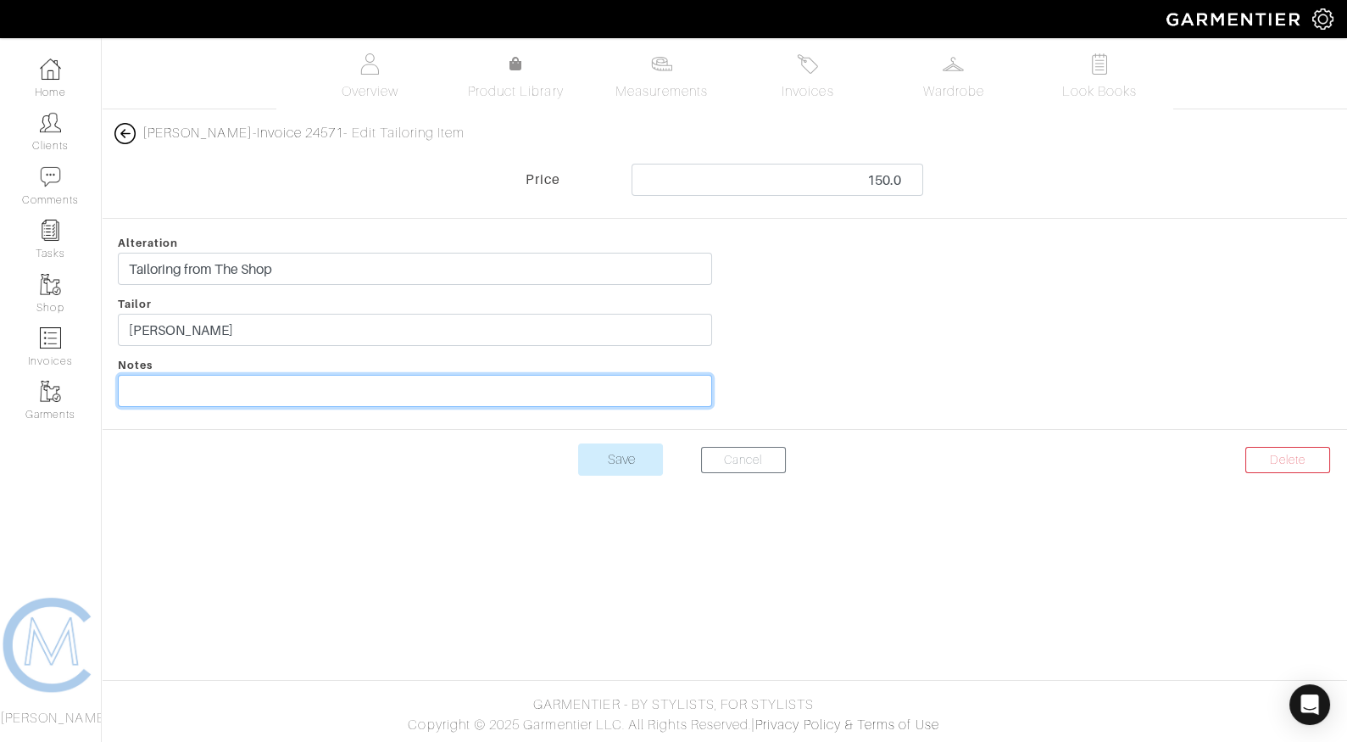
click at [342, 382] on input "text" at bounding box center [415, 391] width 594 height 32
type input "Sweater pocket, jeans, dress shirt"
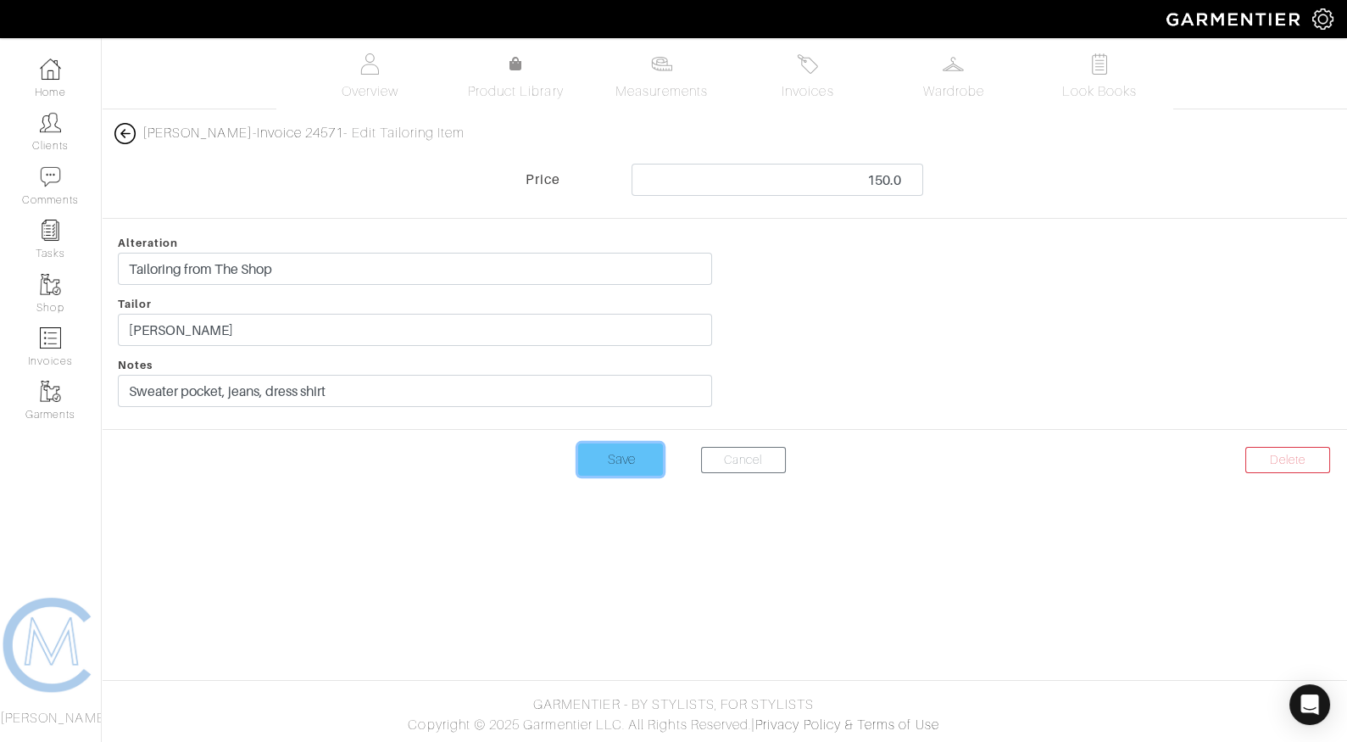
click at [626, 464] on input "Save" at bounding box center [620, 459] width 85 height 32
